Goal: Transaction & Acquisition: Purchase product/service

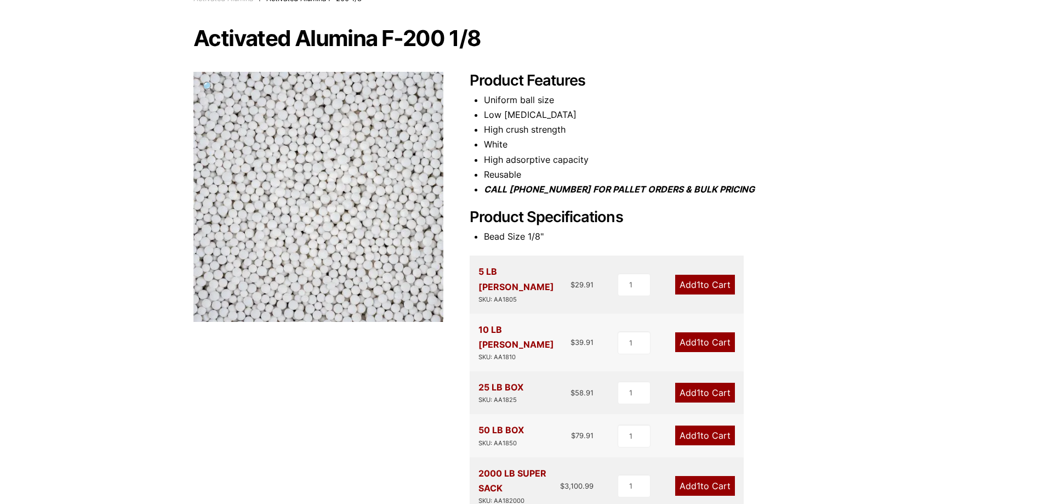
scroll to position [110, 0]
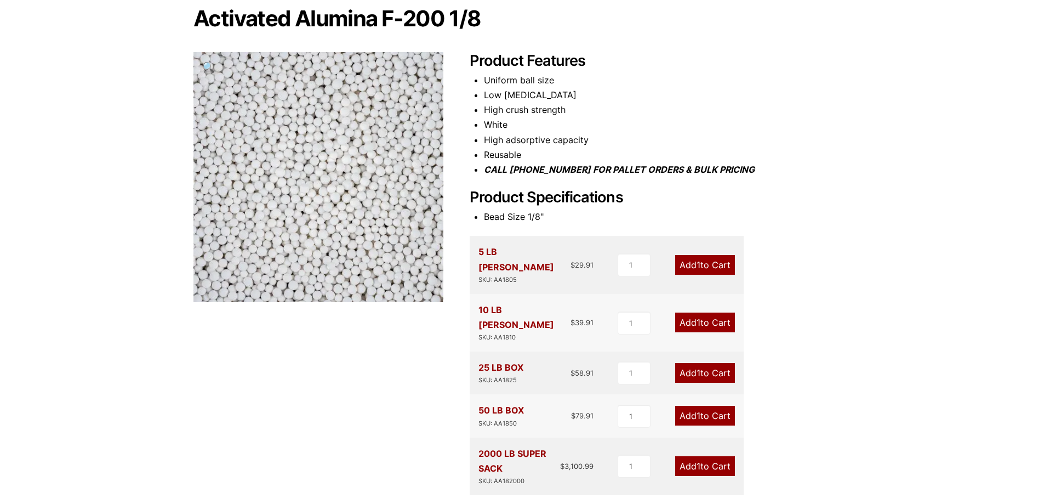
click at [713, 405] on link "Add 1 to Cart" at bounding box center [705, 415] width 60 height 20
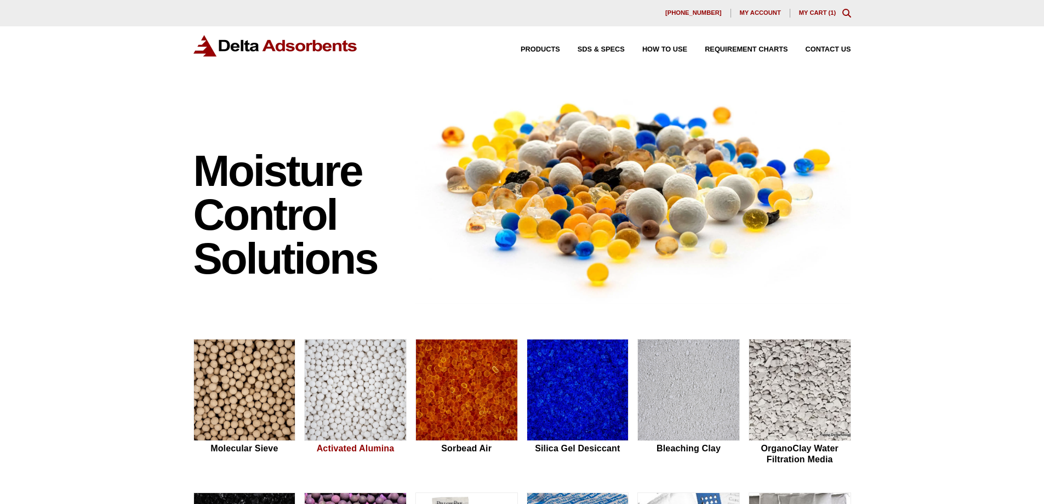
click at [351, 373] on img at bounding box center [355, 390] width 101 height 102
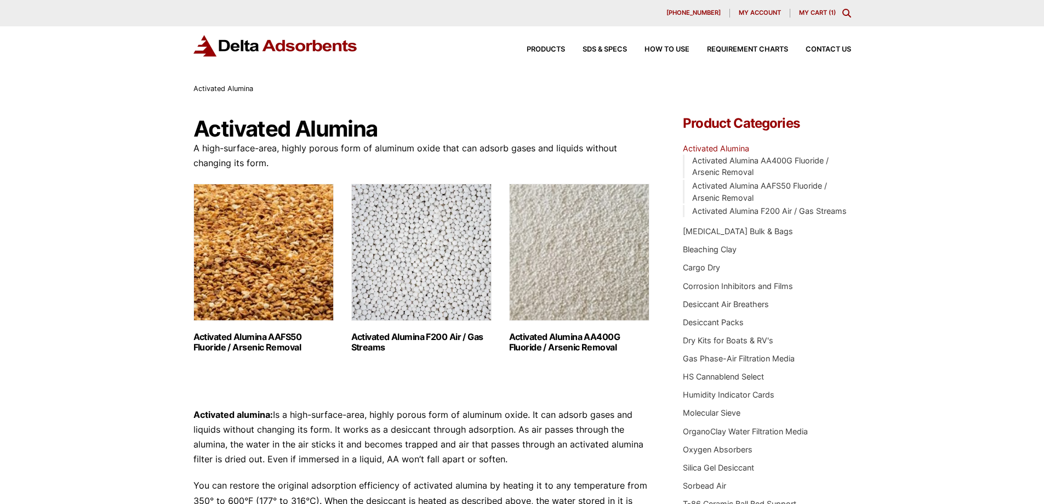
click at [453, 274] on img "Visit product category Activated Alumina F200 Air / Gas Streams" at bounding box center [421, 252] width 140 height 137
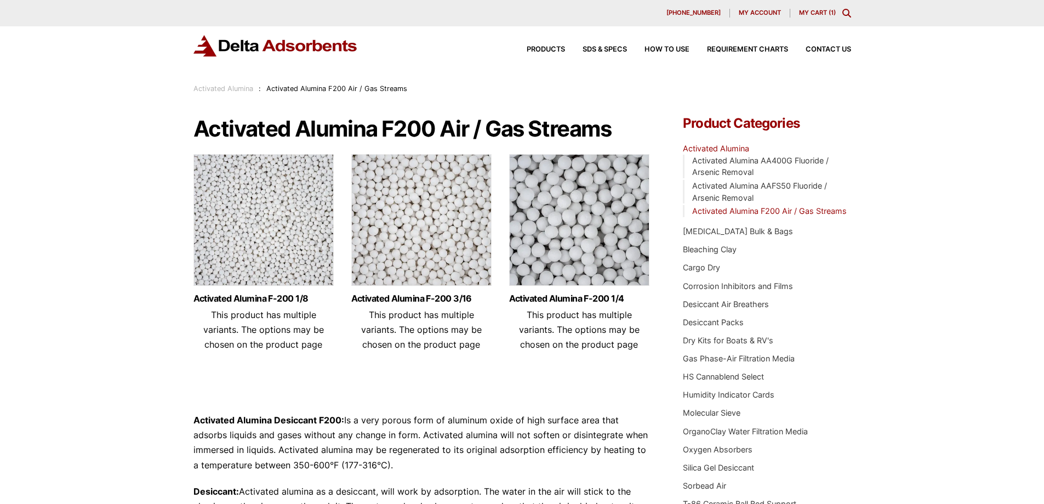
click at [286, 258] on img at bounding box center [263, 222] width 140 height 137
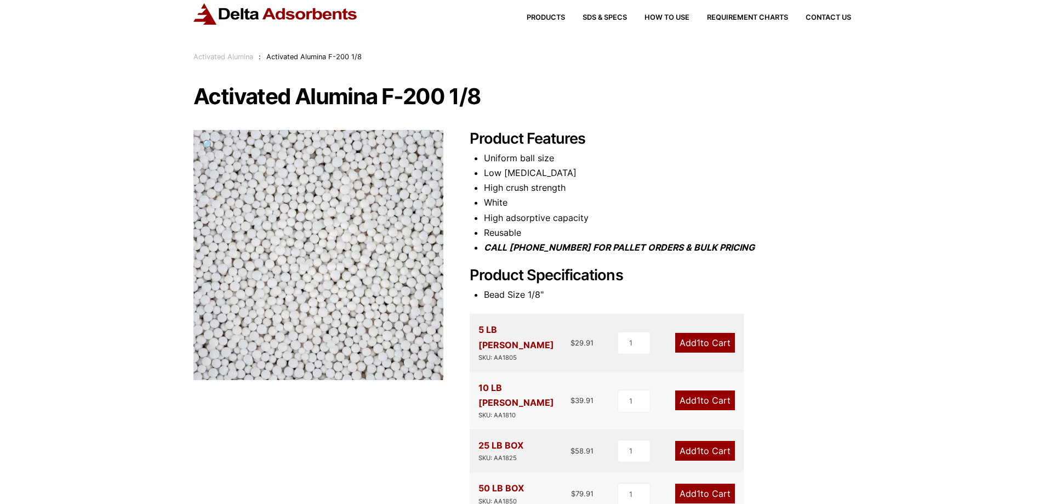
scroll to position [110, 0]
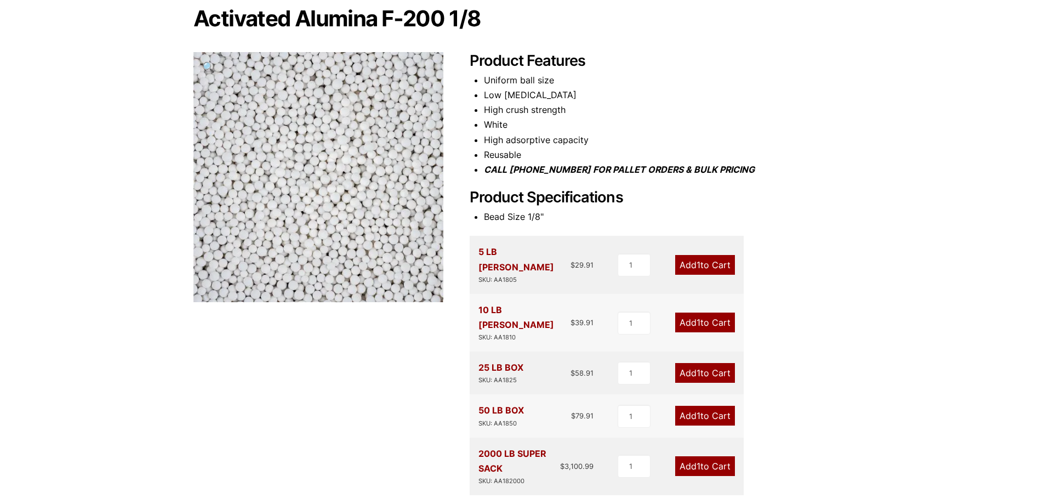
click at [710, 405] on link "Add 1 to Cart" at bounding box center [705, 415] width 60 height 20
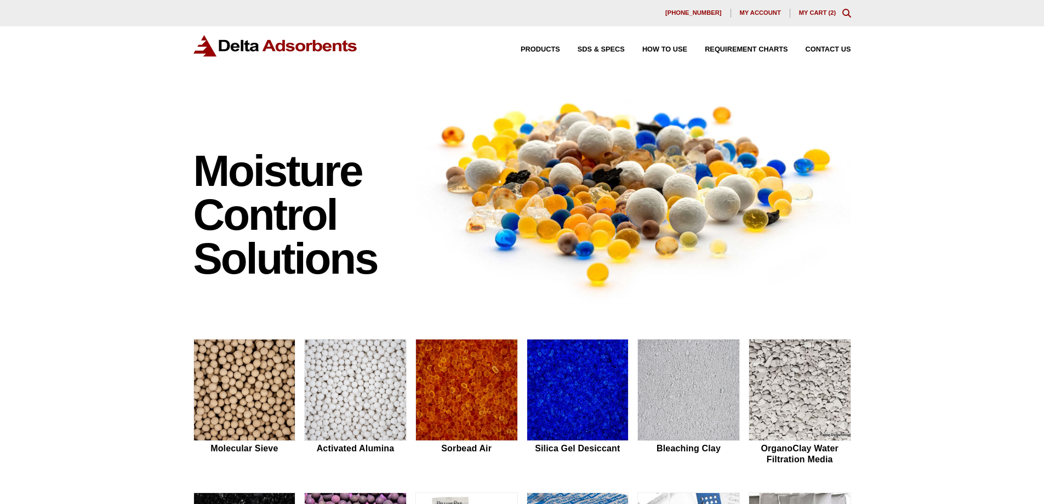
click at [829, 13] on link "My Cart ( 2 )" at bounding box center [817, 12] width 37 height 7
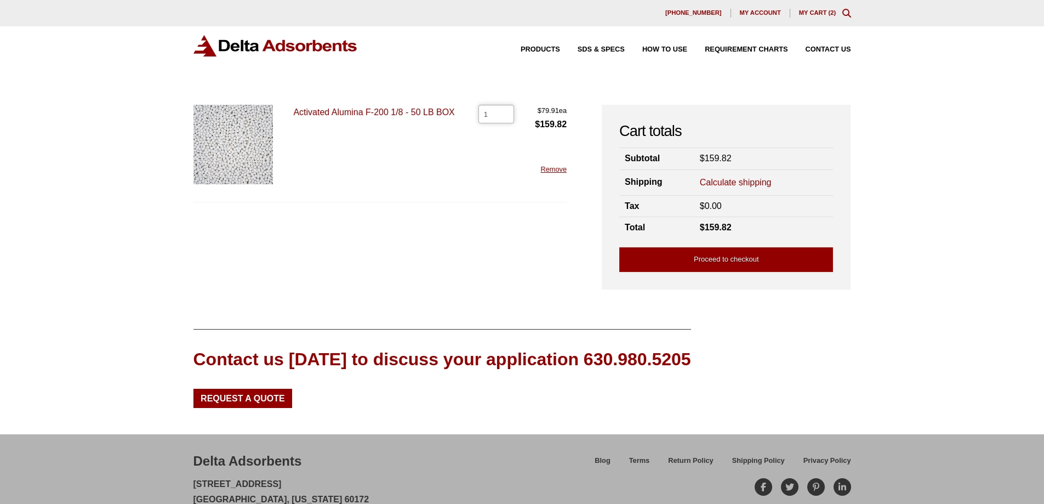
type input "1"
click at [507, 116] on input "1" at bounding box center [496, 114] width 36 height 19
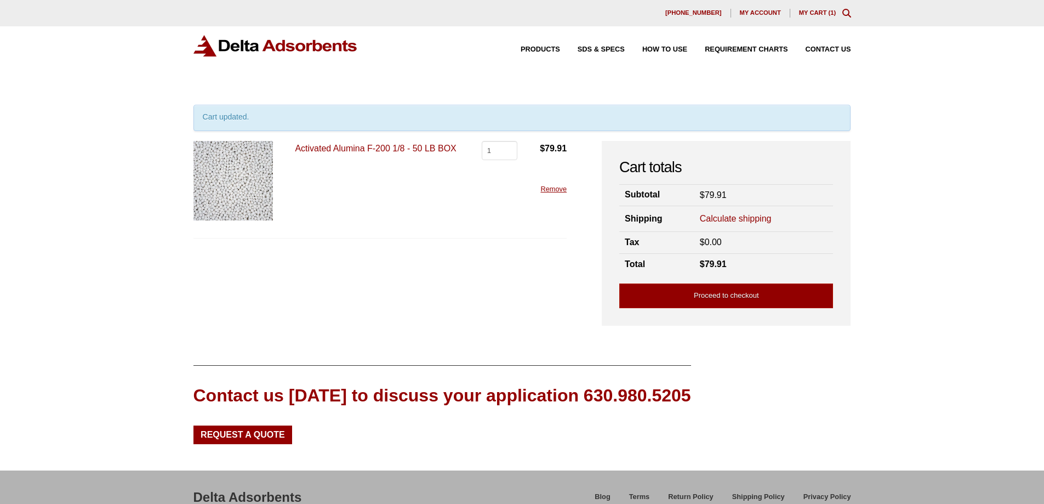
click at [762, 218] on link "Calculate shipping" at bounding box center [736, 219] width 72 height 12
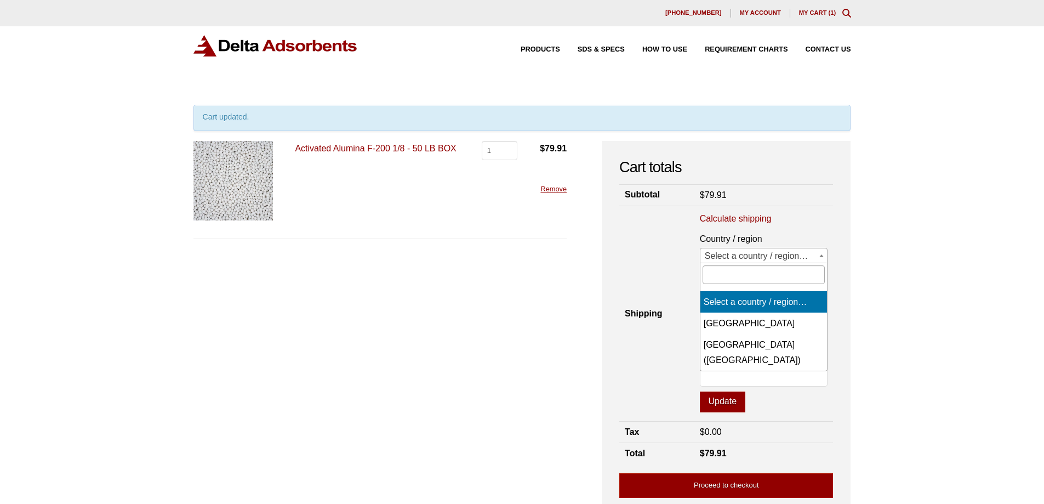
click at [764, 252] on span "Select a country / region…" at bounding box center [763, 255] width 127 height 15
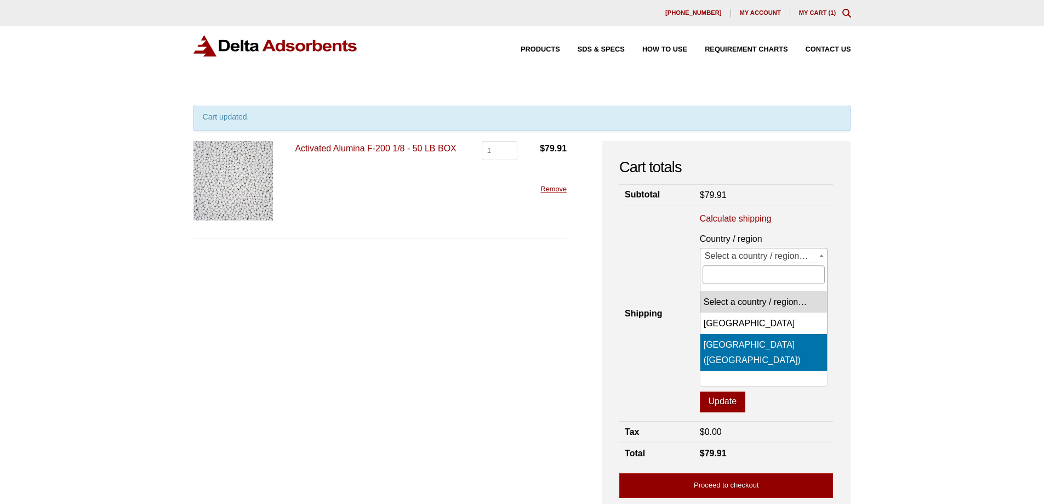
select select "US"
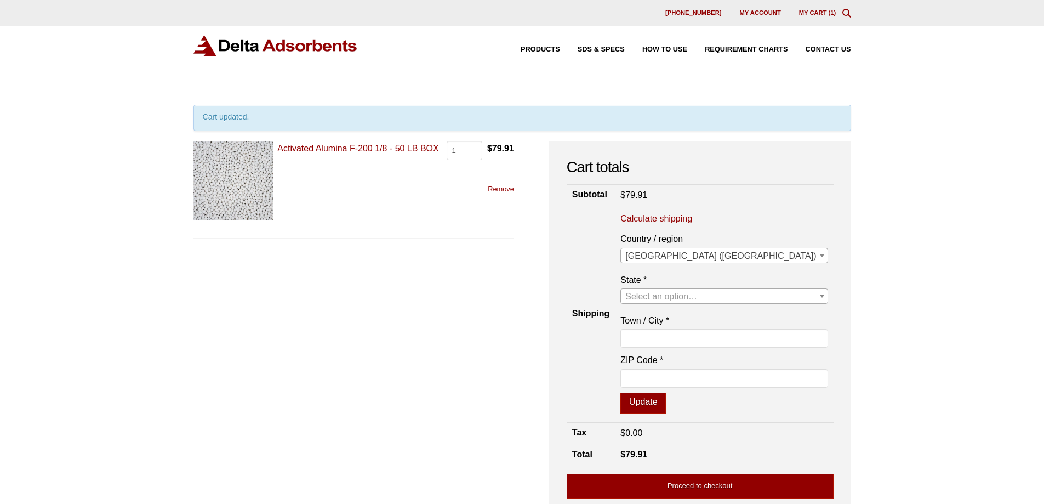
click at [697, 293] on span "Select an option…" at bounding box center [661, 296] width 72 height 9
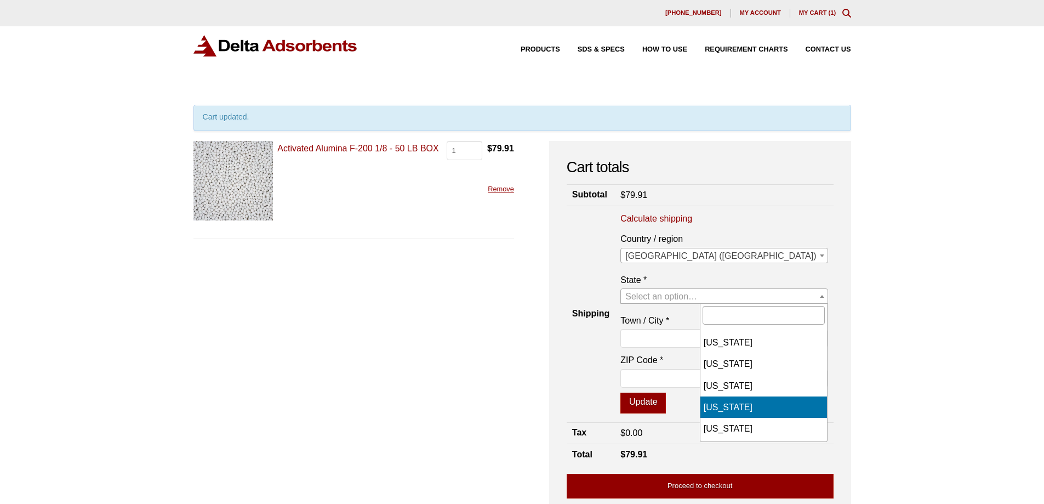
scroll to position [55, 0]
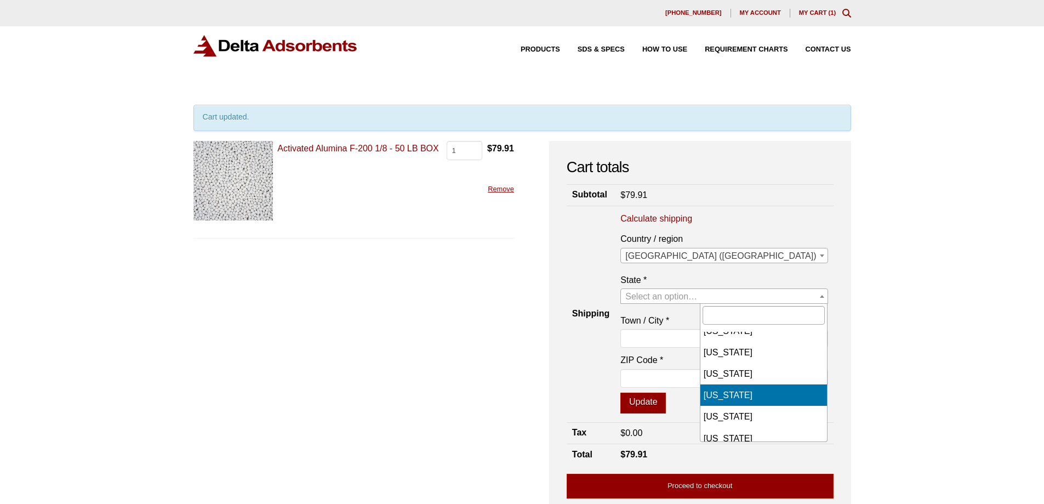
select select "CO"
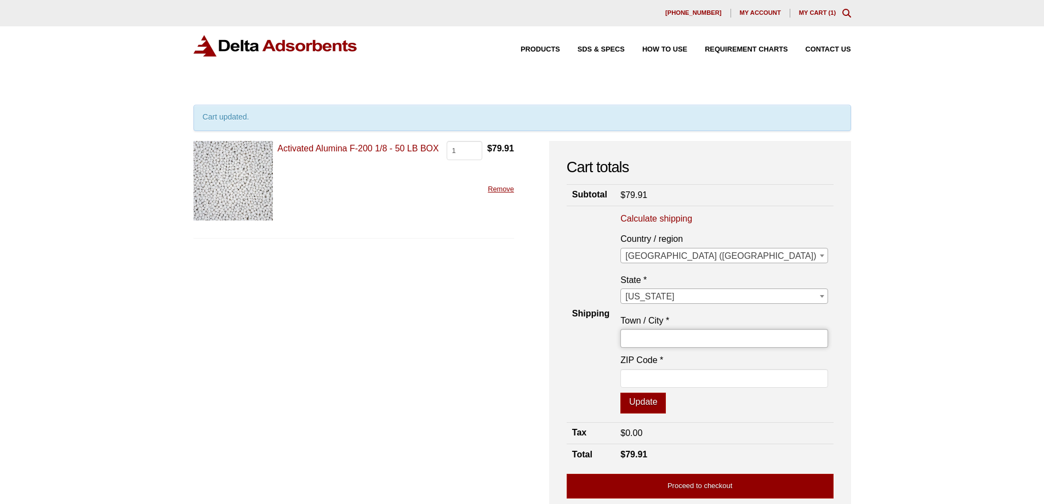
click at [747, 340] on input "Town / City *" at bounding box center [723, 338] width 207 height 19
type input "[US_STATE][GEOGRAPHIC_DATA]"
click at [759, 380] on input "80918-1351" at bounding box center [723, 378] width 207 height 19
type input "80918"
click at [615, 396] on th "Shipping" at bounding box center [591, 314] width 48 height 216
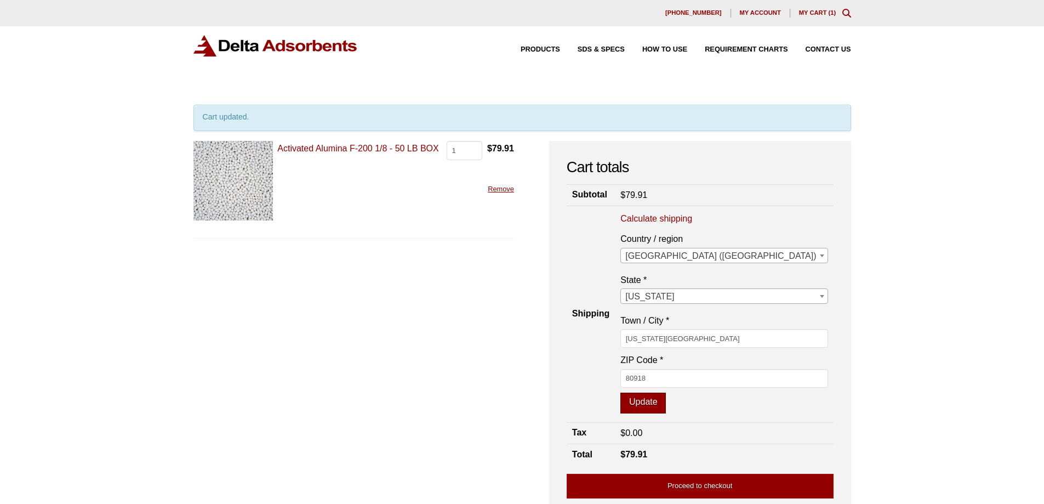
click at [666, 404] on button "Update" at bounding box center [642, 402] width 45 height 21
